Goal: Information Seeking & Learning: Learn about a topic

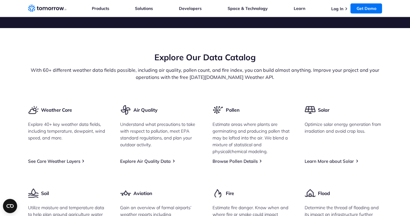
scroll to position [738, 0]
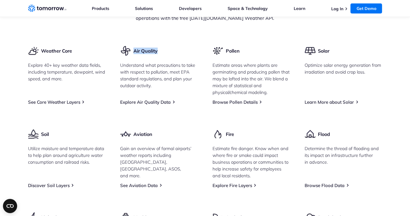
drag, startPoint x: 133, startPoint y: 70, endPoint x: 162, endPoint y: 69, distance: 28.3
click at [162, 69] on div "Air Quality Understand what precautions to take with respect to pollution, meet…" at bounding box center [159, 75] width 78 height 60
click at [207, 106] on div "Weather Core Explore 40+ key weather data fields, including temperature, dewpoi…" at bounding box center [205, 151] width 354 height 212
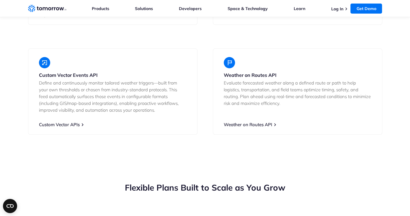
scroll to position [1178, 0]
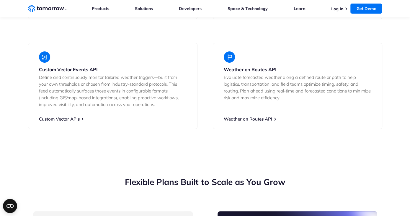
click at [22, 122] on section "Developer Resources & Advanced APIs Tomorrow.io’s Weather API goes beyond other…" at bounding box center [205, 8] width 410 height 289
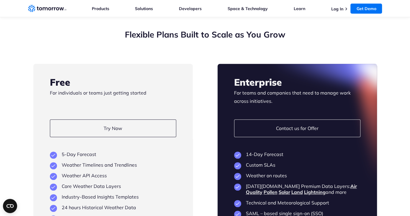
scroll to position [1325, 0]
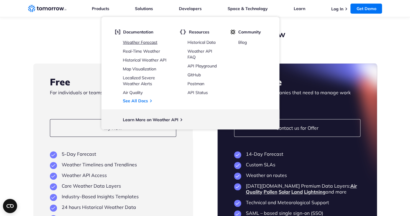
click at [148, 42] on link "Weather Forecast" at bounding box center [140, 42] width 35 height 5
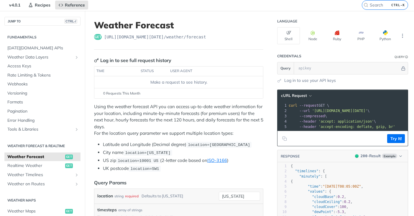
scroll to position [30, 0]
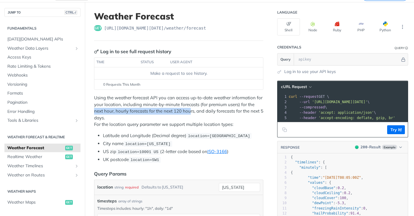
drag, startPoint x: 102, startPoint y: 111, endPoint x: 197, endPoint y: 112, distance: 95.0
click at [197, 112] on p "Using the weather forecast API you can access up-to-date weather information fo…" at bounding box center [178, 110] width 169 height 33
click at [174, 115] on p "Using the weather forecast API you can access up-to-date weather information fo…" at bounding box center [178, 110] width 169 height 33
drag, startPoint x: 106, startPoint y: 109, endPoint x: 175, endPoint y: 129, distance: 71.7
click at [218, 110] on p "Using the weather forecast API you can access up-to-date weather information fo…" at bounding box center [178, 110] width 169 height 33
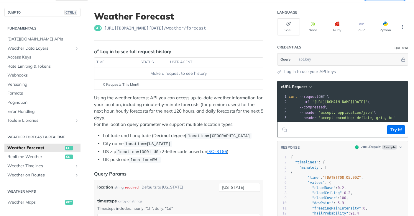
click at [175, 129] on div "Using the weather forecast API you can access up-to-date weather information fo…" at bounding box center [178, 128] width 169 height 68
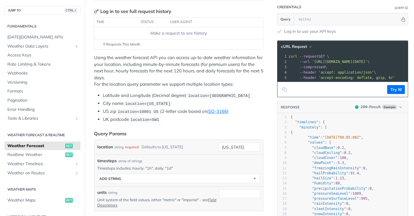
scroll to position [89, 0]
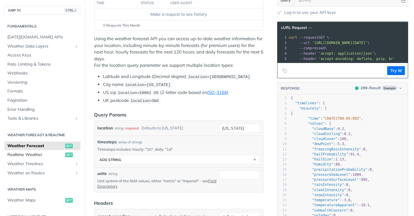
click at [26, 156] on span "Realtime Weather" at bounding box center [35, 155] width 56 height 6
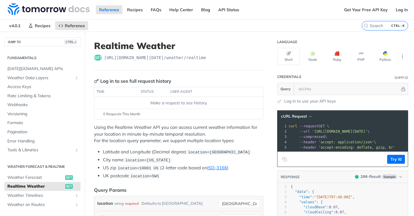
scroll to position [30, 0]
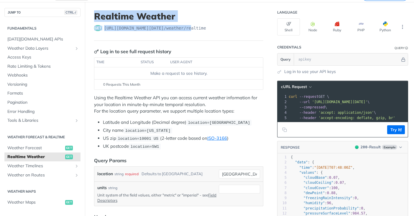
drag, startPoint x: 95, startPoint y: 16, endPoint x: 189, endPoint y: 22, distance: 94.4
click at [189, 22] on header "Realtime Weather get [URL][DOMAIN_NAME][DATE] /weather/realtime" at bounding box center [178, 26] width 169 height 30
click at [239, 19] on h1 "Realtime Weather" at bounding box center [178, 16] width 169 height 11
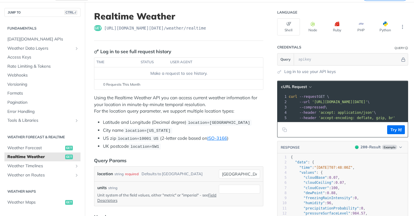
click at [253, 114] on div "Using the Realtime Weather API you can access current weather information for y…" at bounding box center [178, 121] width 169 height 55
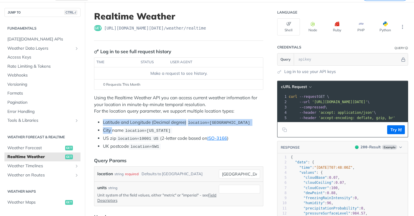
drag, startPoint x: 104, startPoint y: 120, endPoint x: 113, endPoint y: 128, distance: 12.4
click at [113, 128] on ul "Latitude and Longitude (Decimal degree) location=[GEOGRAPHIC_DATA] City name lo…" at bounding box center [178, 134] width 169 height 31
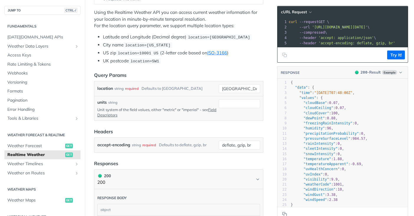
scroll to position [118, 0]
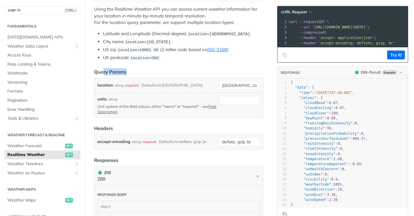
drag, startPoint x: 103, startPoint y: 71, endPoint x: 138, endPoint y: 69, distance: 35.2
click at [137, 69] on header "Query Params" at bounding box center [178, 71] width 169 height 7
click at [158, 66] on article "Realtime Weather get [URL][DOMAIN_NAME][DATE] /weather/realtime Log in to see f…" at bounding box center [179, 182] width 188 height 536
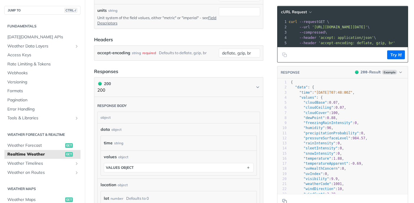
scroll to position [236, 0]
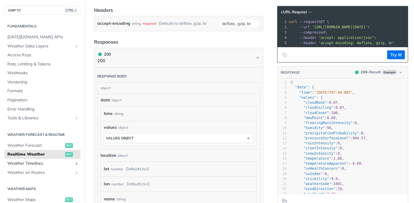
click at [44, 165] on span "Weather Timelines" at bounding box center [40, 164] width 66 height 6
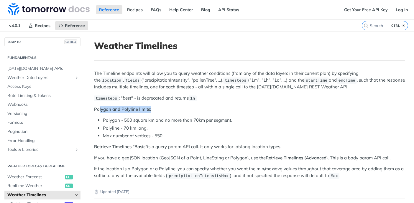
drag, startPoint x: 100, startPoint y: 107, endPoint x: 253, endPoint y: 134, distance: 155.0
click at [169, 109] on p "Polygon and Polyline limits:" at bounding box center [249, 109] width 311 height 7
click at [253, 134] on li "Max number of vertices - 550." at bounding box center [254, 136] width 302 height 7
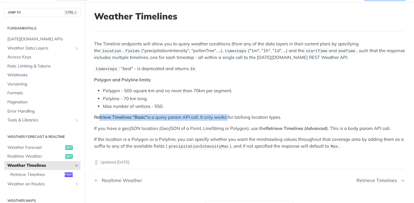
drag, startPoint x: 99, startPoint y: 115, endPoint x: 227, endPoint y: 120, distance: 128.2
click at [227, 120] on p "Retrieve Timelines "Basic" is a query param API call. It only works for lat/lon…" at bounding box center [249, 117] width 311 height 7
click at [178, 136] on p "If the location is a Polygon or a Polyline, you can specify whether you want th…" at bounding box center [249, 143] width 311 height 14
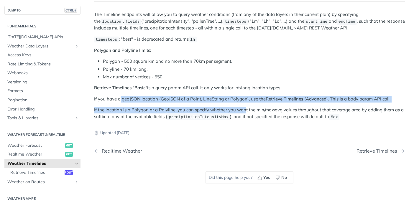
drag, startPoint x: 121, startPoint y: 100, endPoint x: 243, endPoint y: 105, distance: 122.6
click at [243, 104] on div "The Timeline endpoints will allow you to query weather conditions (from any of …" at bounding box center [249, 65] width 311 height 109
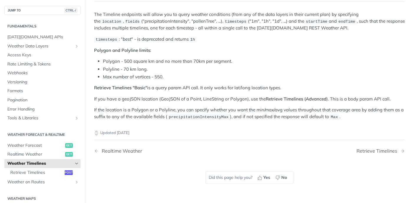
click at [233, 121] on div "Updated [DATE]" at bounding box center [249, 128] width 311 height 16
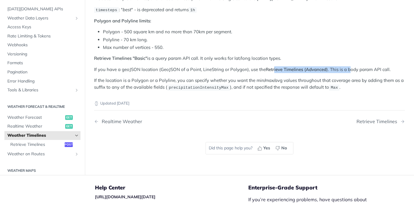
drag, startPoint x: 274, startPoint y: 69, endPoint x: 349, endPoint y: 69, distance: 75.2
click at [349, 69] on p "If you have a geoJSON location (GeoJSON of a Point, LineString or Polygon), use…" at bounding box center [249, 69] width 311 height 7
click at [331, 86] on span "Max" at bounding box center [334, 88] width 7 height 4
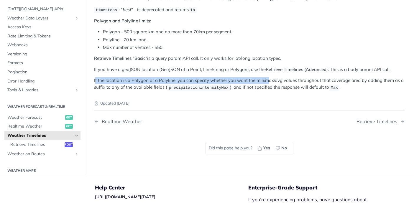
drag, startPoint x: 95, startPoint y: 79, endPoint x: 268, endPoint y: 79, distance: 172.6
click at [268, 79] on p "If the location is a Polygon or a Polyline, you can specify whether you want th…" at bounding box center [249, 84] width 311 height 14
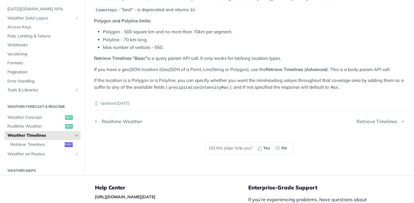
click at [262, 89] on p "If the location is a Polygon or a Polyline, you can specify whether you want th…" at bounding box center [249, 84] width 311 height 14
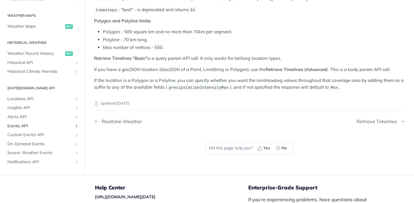
scroll to position [177, 0]
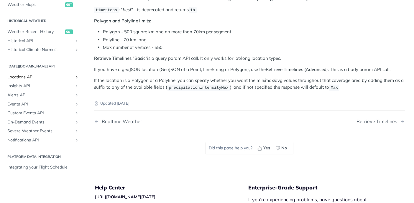
click at [25, 76] on span "Locations API" at bounding box center [40, 77] width 66 height 6
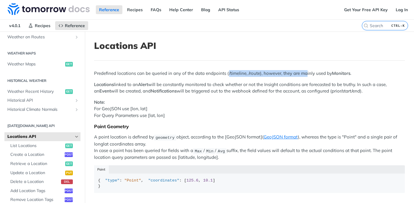
drag, startPoint x: 227, startPoint y: 73, endPoint x: 306, endPoint y: 73, distance: 79.1
click at [306, 73] on p "Predefined locations can be queried in any of the data endpoints (/timeline, /r…" at bounding box center [249, 73] width 311 height 7
click at [279, 92] on p "Locations linked to an Alert will be constantly monitored to check whether or n…" at bounding box center [249, 87] width 311 height 13
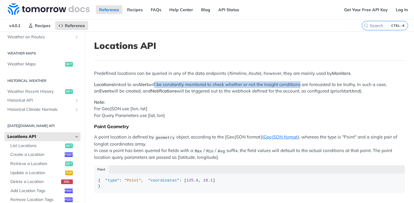
drag, startPoint x: 156, startPoint y: 84, endPoint x: 269, endPoint y: 110, distance: 116.0
click at [302, 86] on p "Locations linked to an Alert will be constantly monitored to check whether or n…" at bounding box center [249, 87] width 311 height 13
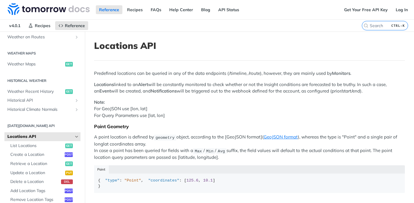
click at [261, 115] on p "Note: For GeoJSON use [lon, lat] For Query Parameters use [lat, lon]" at bounding box center [249, 109] width 311 height 20
drag, startPoint x: 223, startPoint y: 84, endPoint x: 283, endPoint y: 84, distance: 59.6
click at [283, 84] on p "Locations linked to an Alert will be constantly monitored to check whether or n…" at bounding box center [249, 87] width 311 height 13
drag, startPoint x: 258, startPoint y: 103, endPoint x: 253, endPoint y: 105, distance: 4.9
click at [257, 104] on p "Note: For GeoJSON use [lon, lat] For Query Parameters use [lat, lon]" at bounding box center [249, 109] width 311 height 20
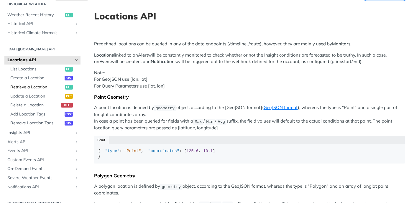
scroll to position [214, 0]
click at [33, 135] on span "Insights API" at bounding box center [40, 134] width 66 height 6
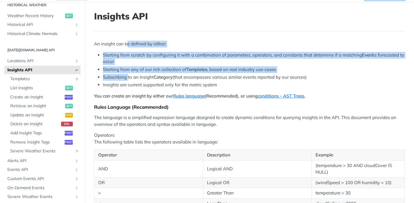
drag, startPoint x: 127, startPoint y: 42, endPoint x: 129, endPoint y: 73, distance: 31.9
click at [232, 64] on li "Starting from scratch by configuring it with a combination of parameters, opera…" at bounding box center [254, 58] width 302 height 13
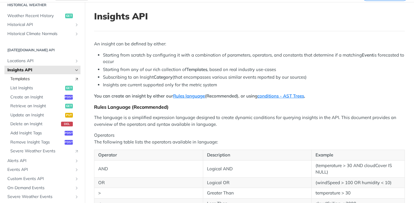
click at [22, 82] on link "Templates" at bounding box center [43, 79] width 73 height 9
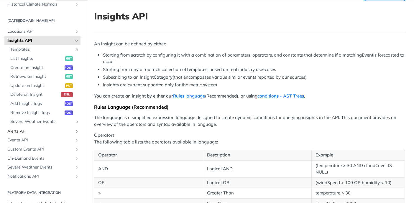
click at [27, 131] on span "Alerts API" at bounding box center [40, 132] width 66 height 6
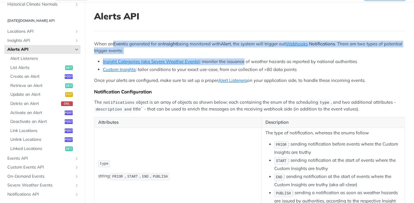
drag, startPoint x: 113, startPoint y: 44, endPoint x: 245, endPoint y: 54, distance: 132.6
click at [231, 48] on p "When an Event is generated for an Insight being monitored with Alert , the syst…" at bounding box center [249, 47] width 311 height 13
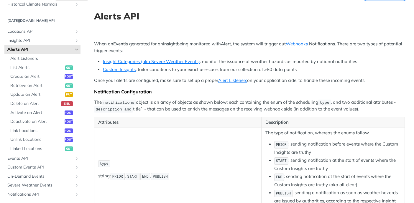
click at [145, 68] on li "Custom Insights : tailor conditions to your exact use-case, from our collection…" at bounding box center [254, 69] width 302 height 7
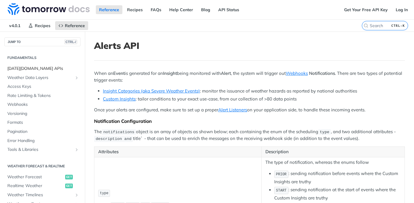
click at [24, 71] on span "[DATE][DOMAIN_NAME] APIs" at bounding box center [43, 69] width 72 height 6
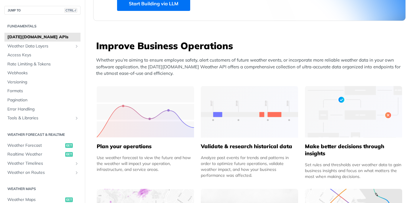
scroll to position [148, 0]
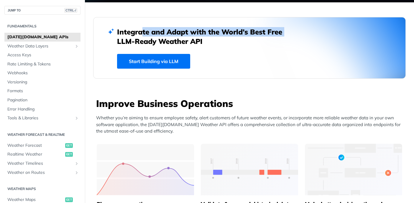
drag, startPoint x: 137, startPoint y: 32, endPoint x: 284, endPoint y: 34, distance: 147.9
click at [284, 34] on h2 "Integrate and Adapt with the World’s Best Free LLM-Ready Weather API" at bounding box center [204, 36] width 174 height 19
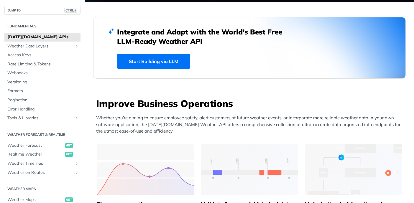
click at [257, 109] on h3 "Improve Business Operations" at bounding box center [251, 103] width 310 height 13
drag, startPoint x: 127, startPoint y: 43, endPoint x: 199, endPoint y: 43, distance: 72.3
click at [199, 43] on h2 "Integrate and Adapt with the World’s Best Free LLM-Ready Weather API" at bounding box center [204, 36] width 174 height 19
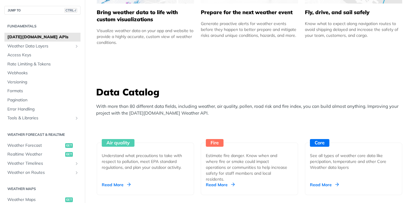
scroll to position [531, 0]
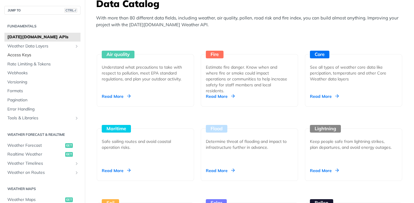
click at [24, 55] on span "Access Keys" at bounding box center [43, 55] width 72 height 6
